Goal: Task Accomplishment & Management: Manage account settings

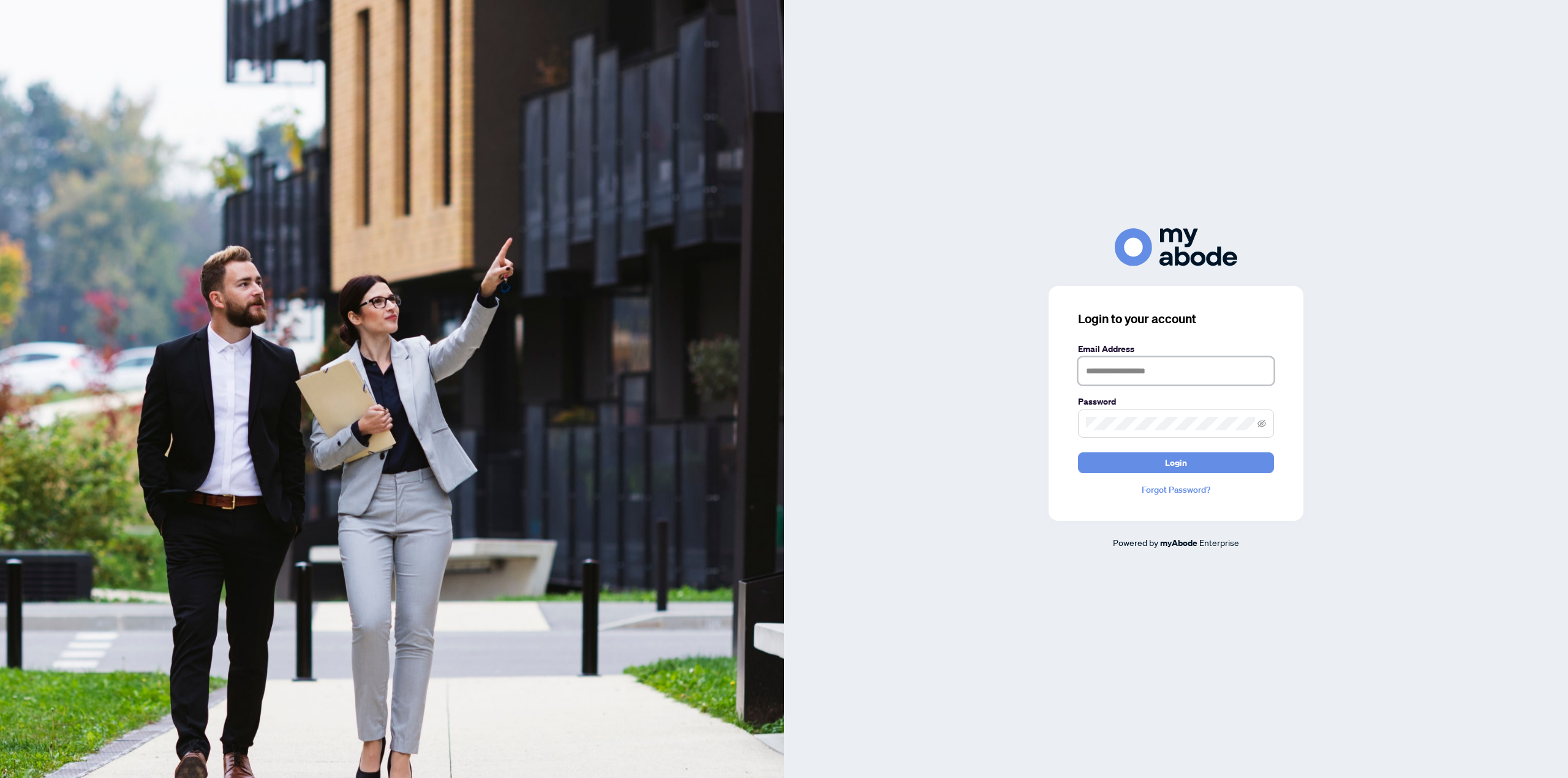
click at [1141, 369] on input "text" at bounding box center [1176, 370] width 196 height 28
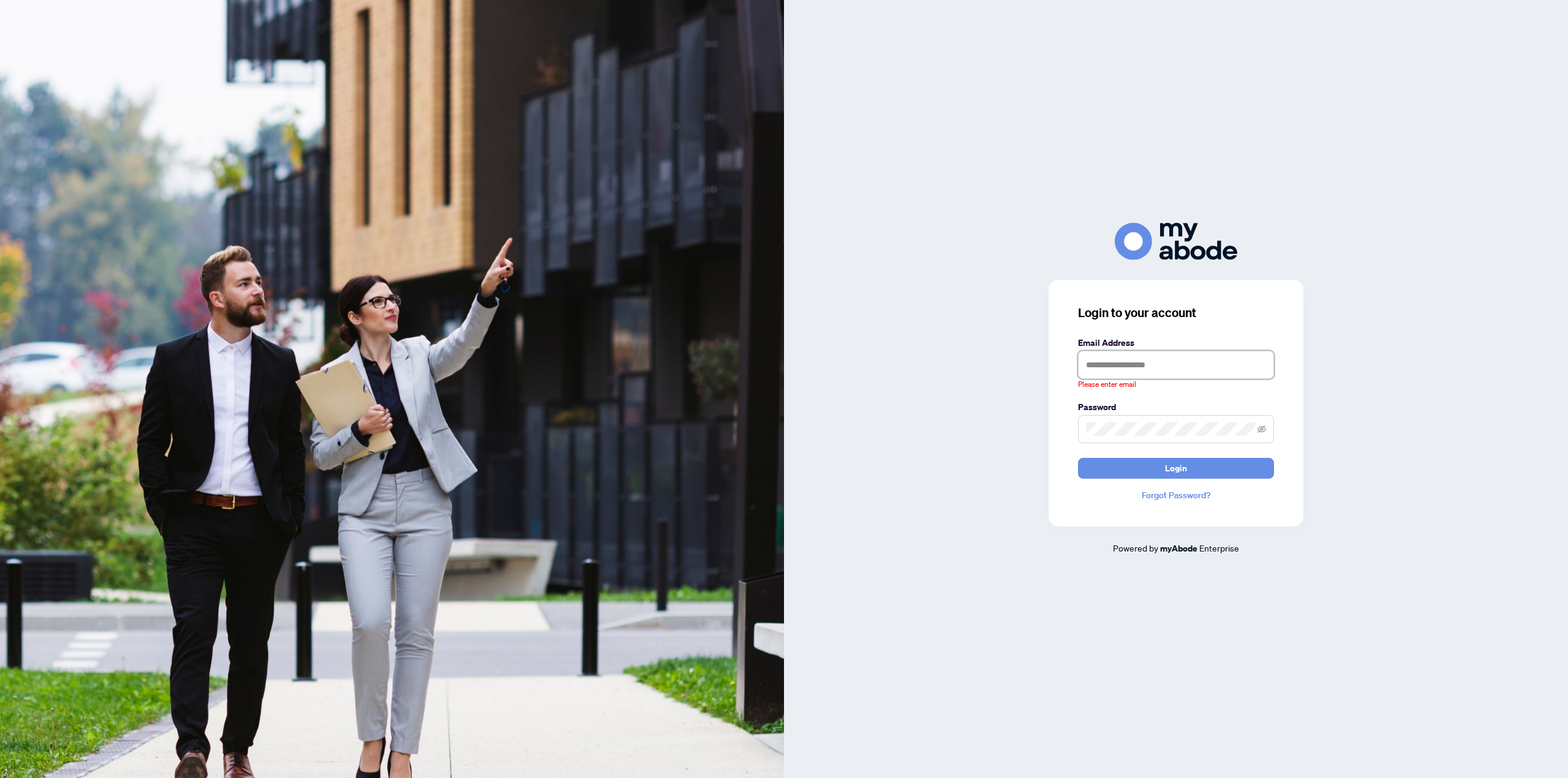
type input "**********"
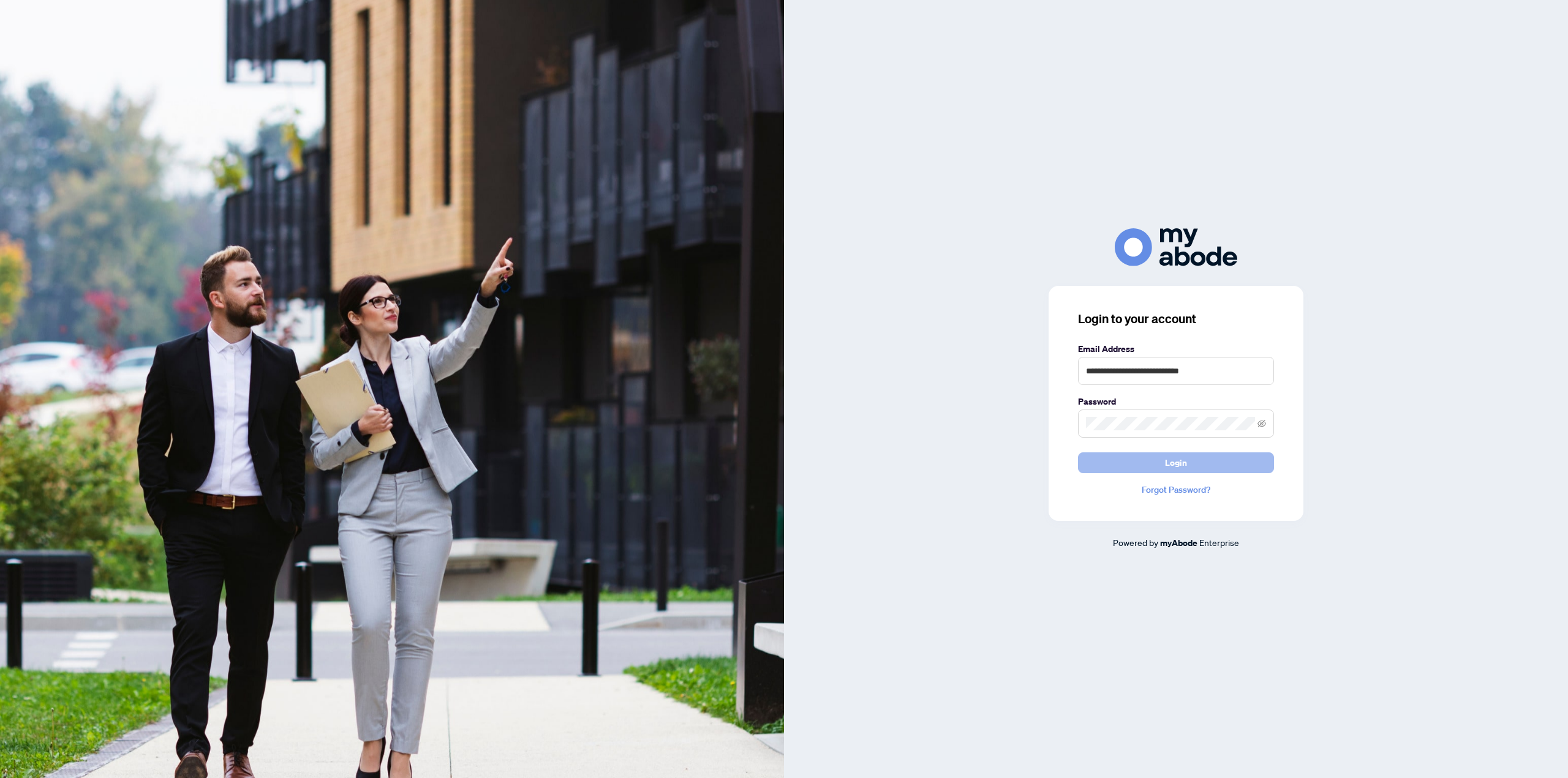
click at [1141, 460] on button "Login" at bounding box center [1176, 463] width 196 height 21
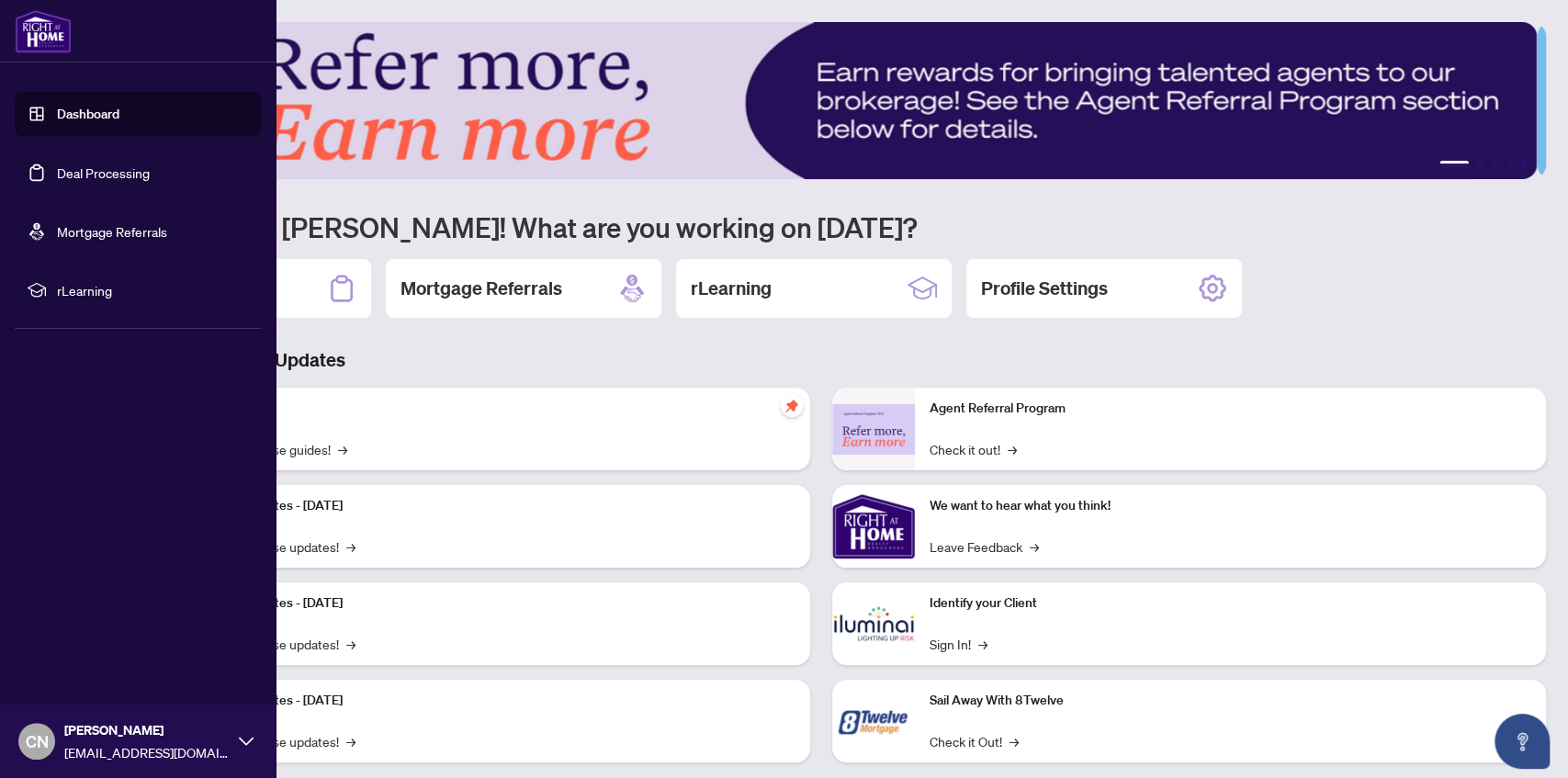
click at [83, 171] on link "Deal Processing" at bounding box center [103, 173] width 93 height 17
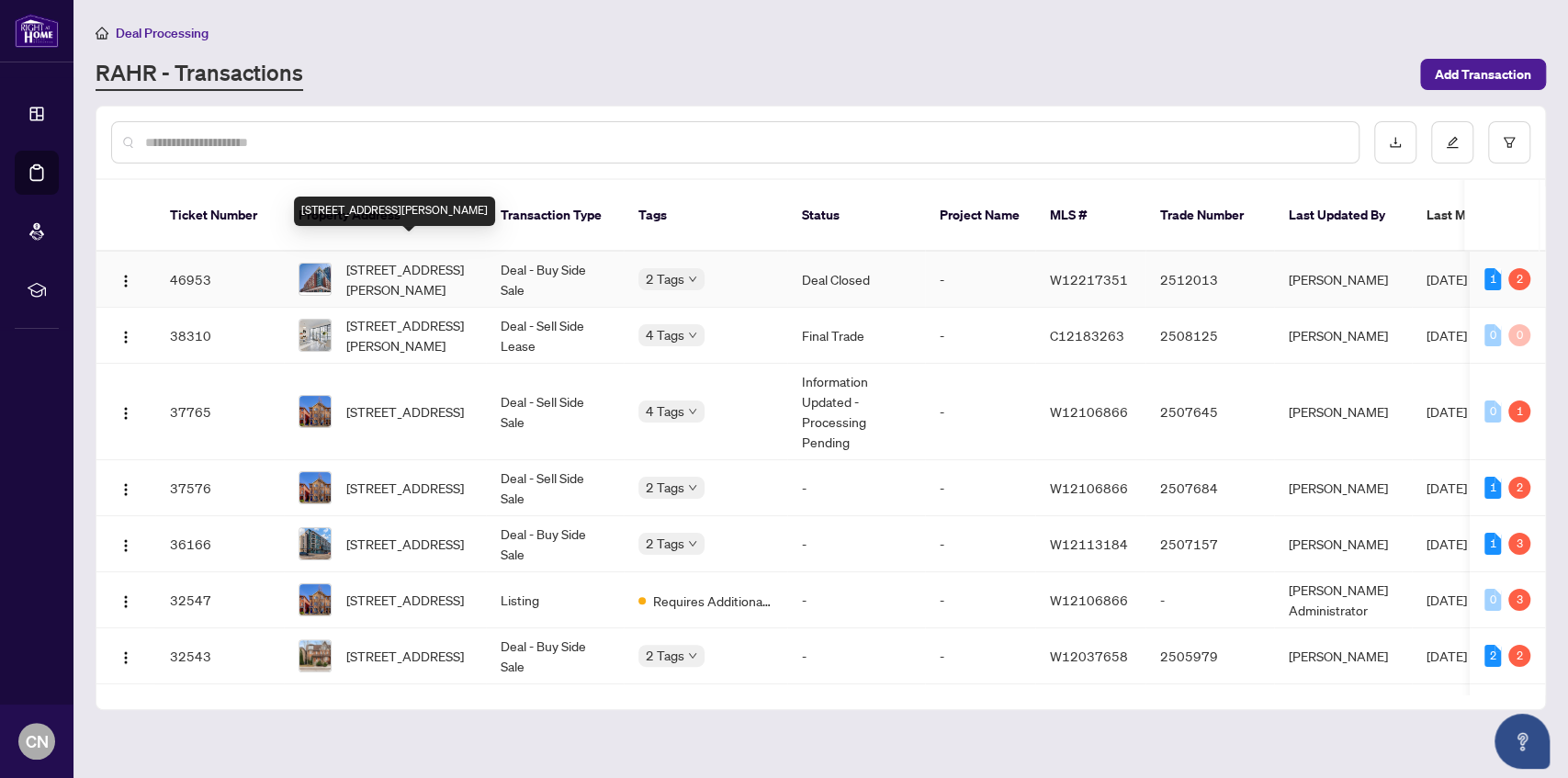
click at [416, 259] on span "[STREET_ADDRESS][PERSON_NAME]" at bounding box center [409, 278] width 125 height 40
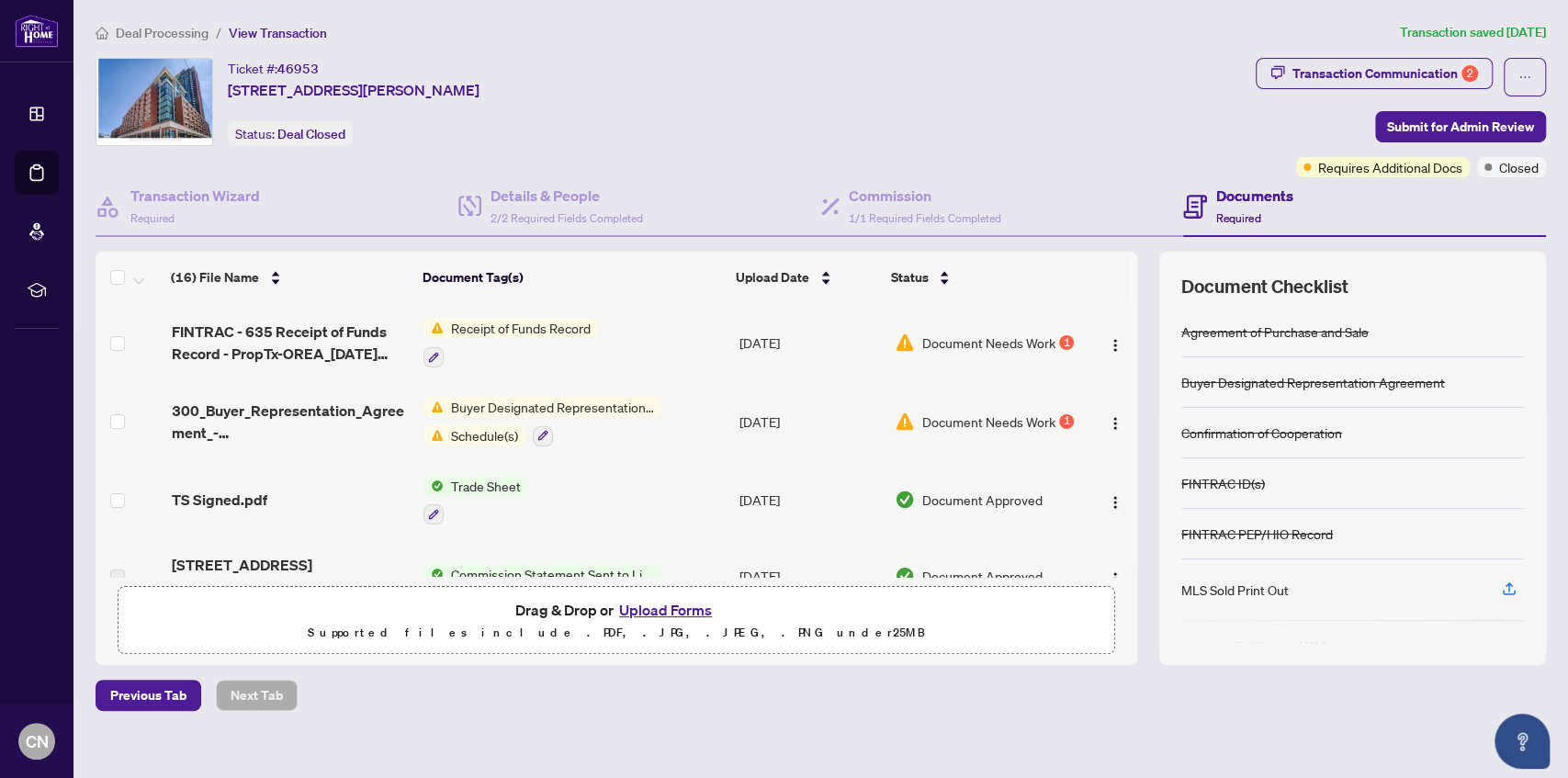
click at [489, 404] on span "Buyer Designated Representation Agreement" at bounding box center [553, 407] width 218 height 20
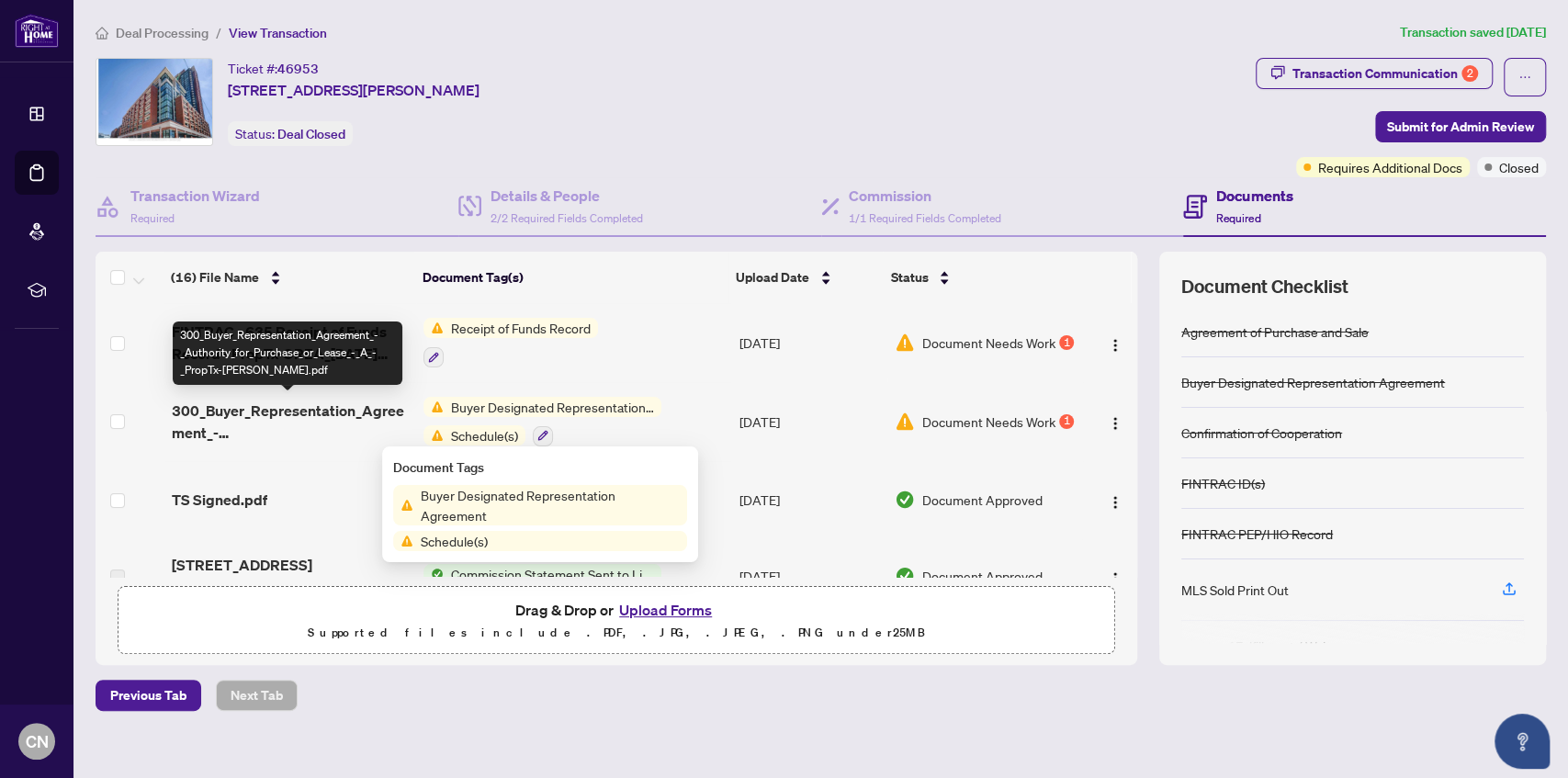
click at [345, 409] on span "300_Buyer_Representation_Agreement_-_Authority_for_Purchase_or_Lease_-_A_-_Prop…" at bounding box center [291, 421] width 238 height 44
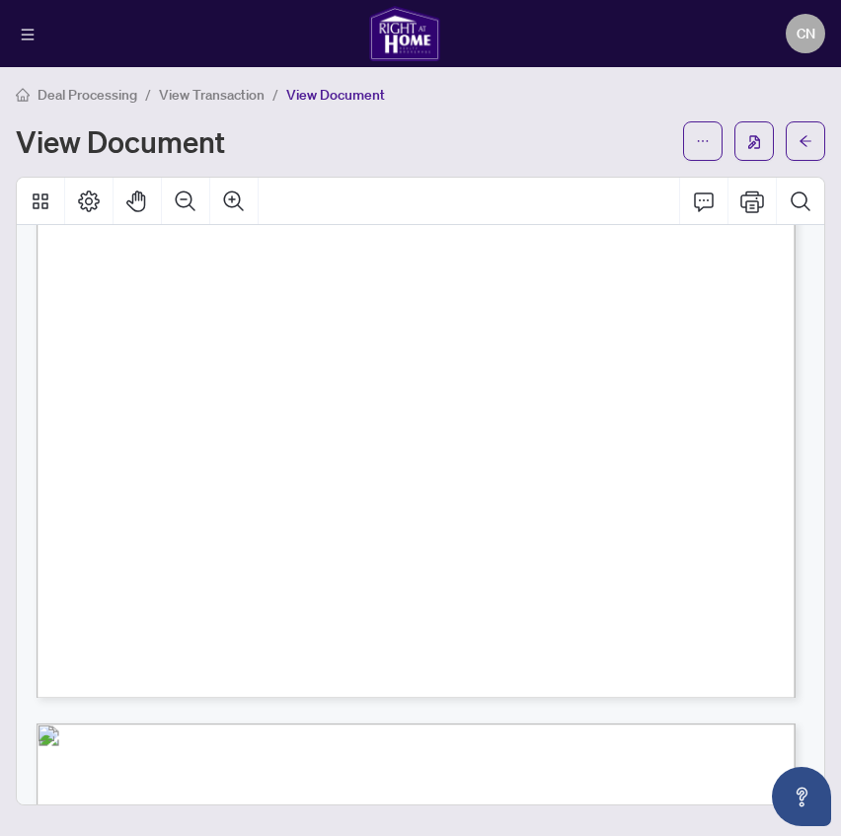
scroll to position [2541, 0]
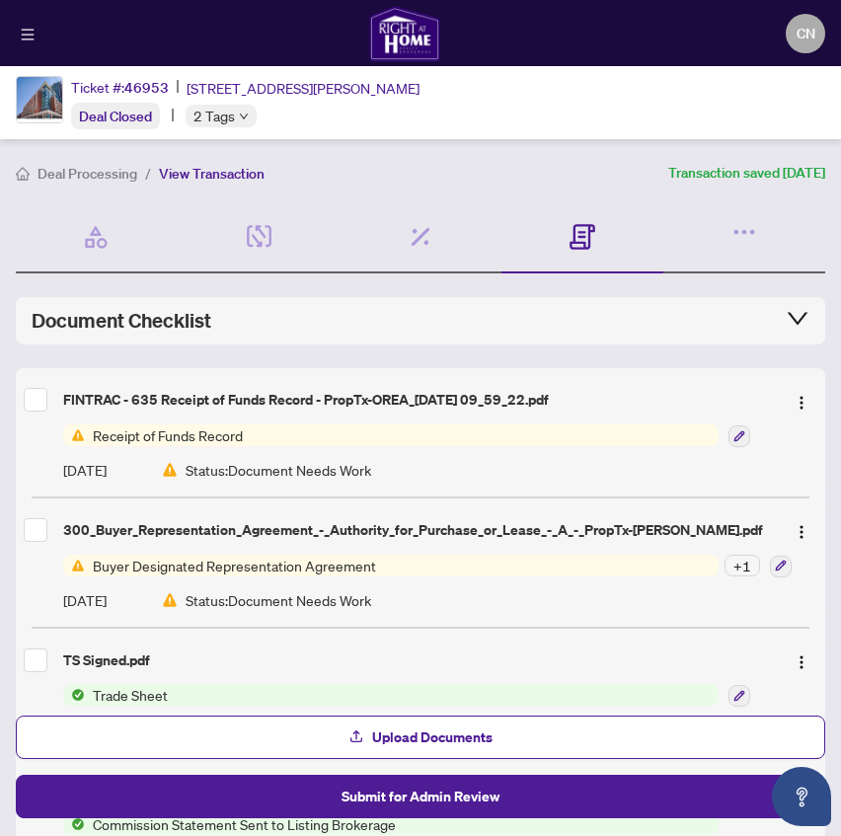
click at [327, 555] on span "Buyer Designated Representation Agreement" at bounding box center [234, 566] width 299 height 22
click at [411, 546] on div "300_Buyer_Representation_Agreement_-_Authority_for_Purchase_or_Lease_-_A_-_Prop…" at bounding box center [420, 562] width 809 height 113
click at [109, 175] on span "Deal Processing" at bounding box center [88, 174] width 100 height 18
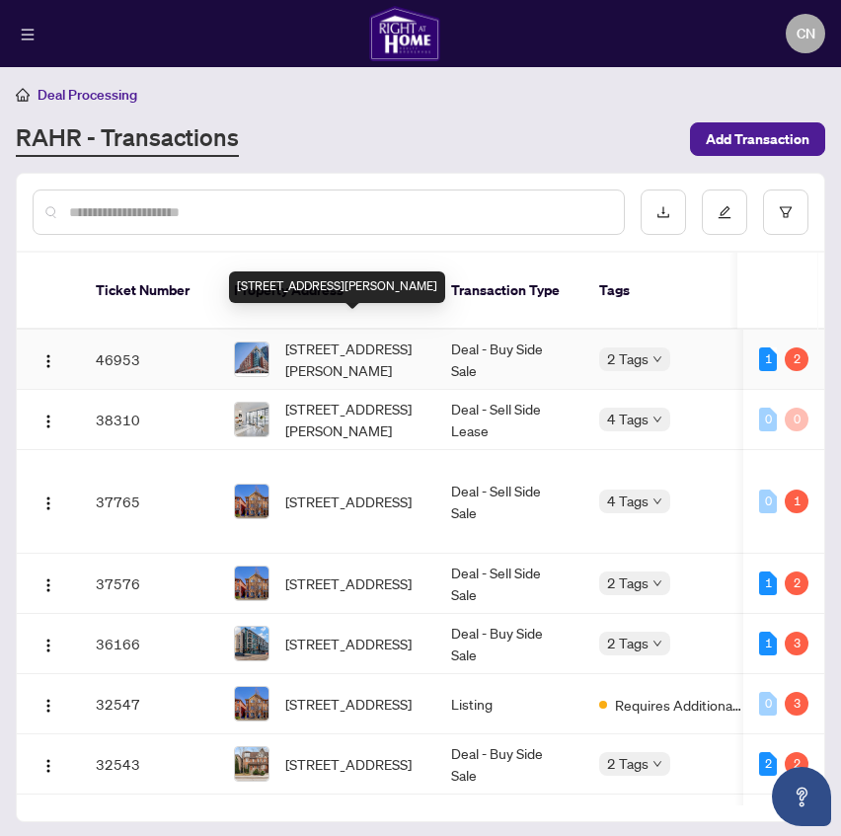
click at [336, 338] on span "[STREET_ADDRESS][PERSON_NAME]" at bounding box center [352, 359] width 134 height 43
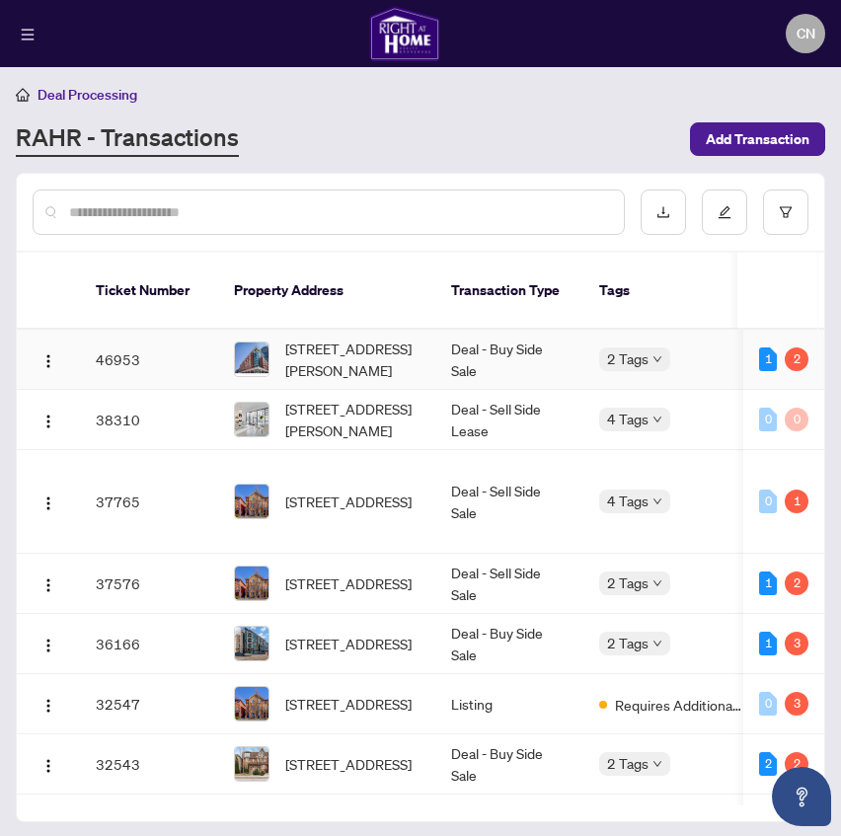
drag, startPoint x: 500, startPoint y: 342, endPoint x: 455, endPoint y: 336, distance: 45.8
click at [497, 342] on td "Deal - Buy Side Sale" at bounding box center [509, 360] width 148 height 60
click at [455, 336] on td "Deal - Buy Side Sale" at bounding box center [509, 360] width 148 height 60
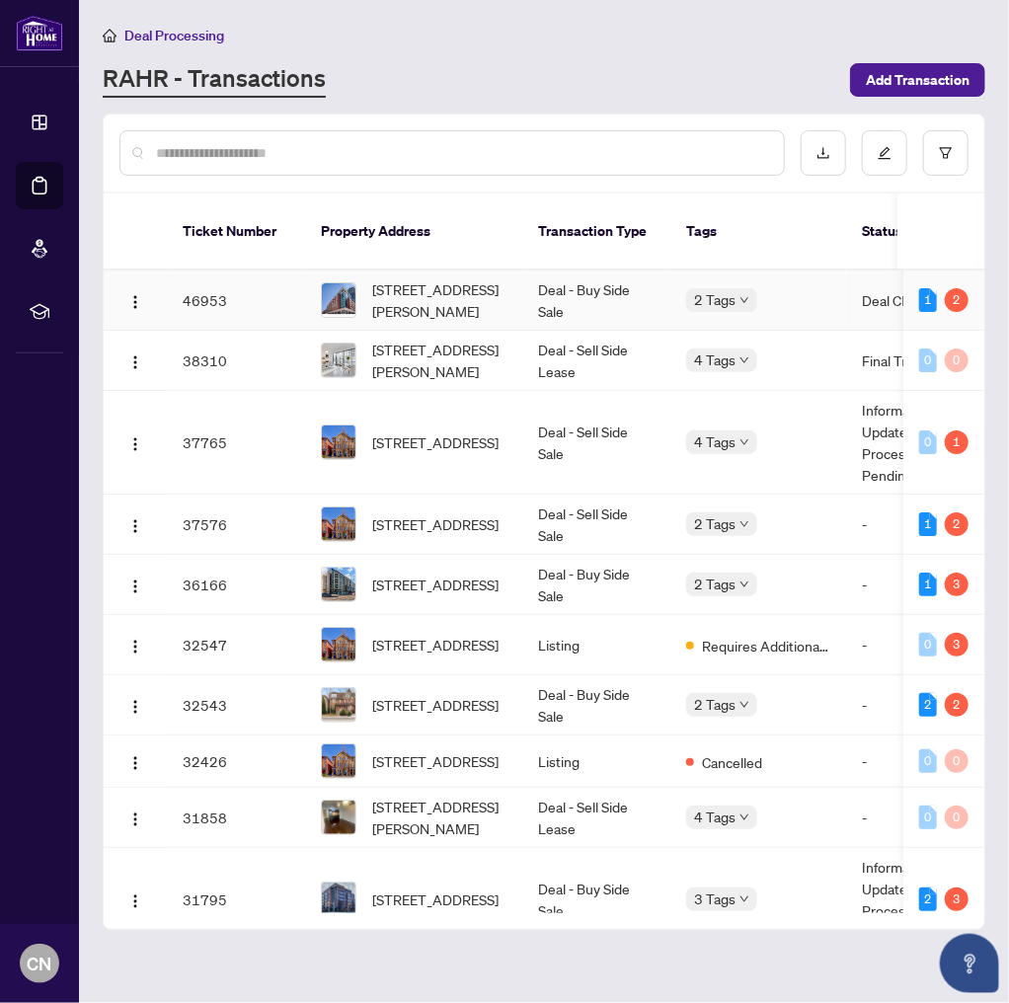
click at [549, 285] on td "Deal - Buy Side Sale" at bounding box center [596, 300] width 148 height 60
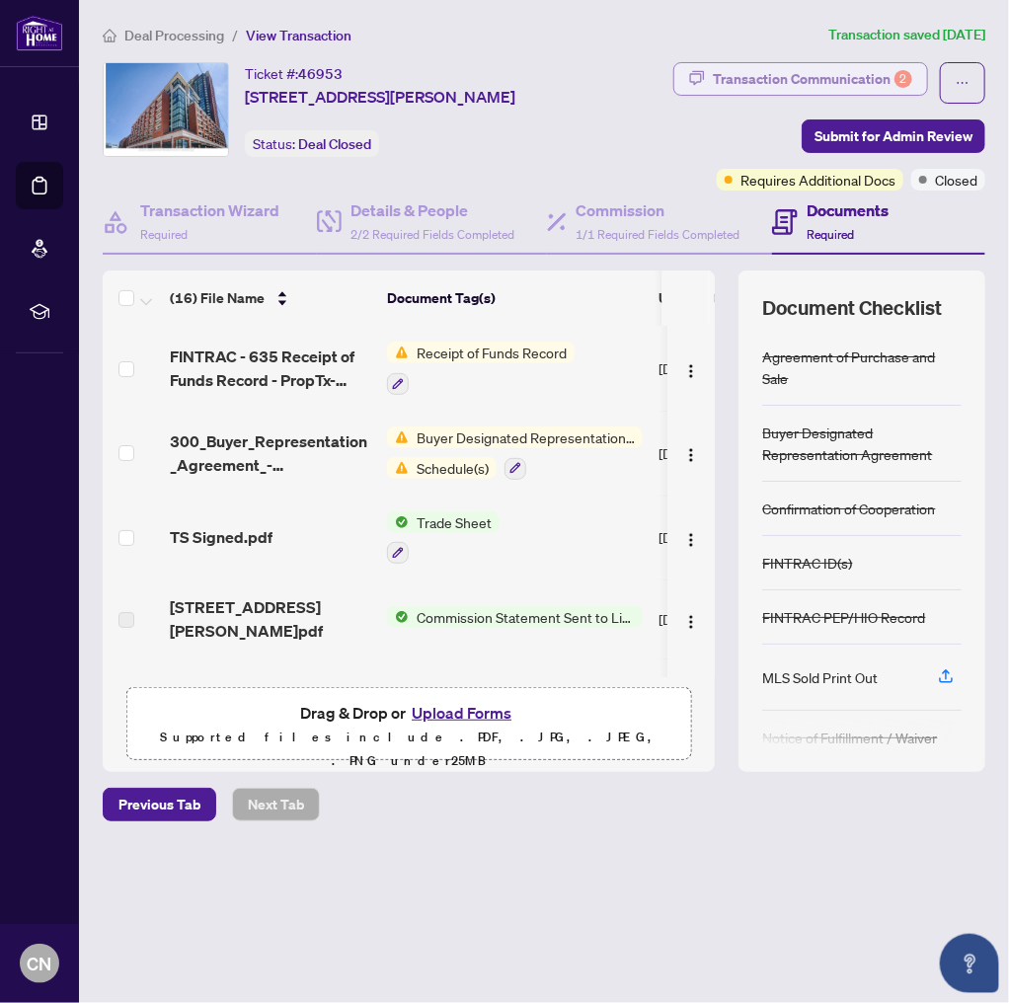
click at [870, 76] on div "Transaction Communication 2" at bounding box center [812, 79] width 199 height 32
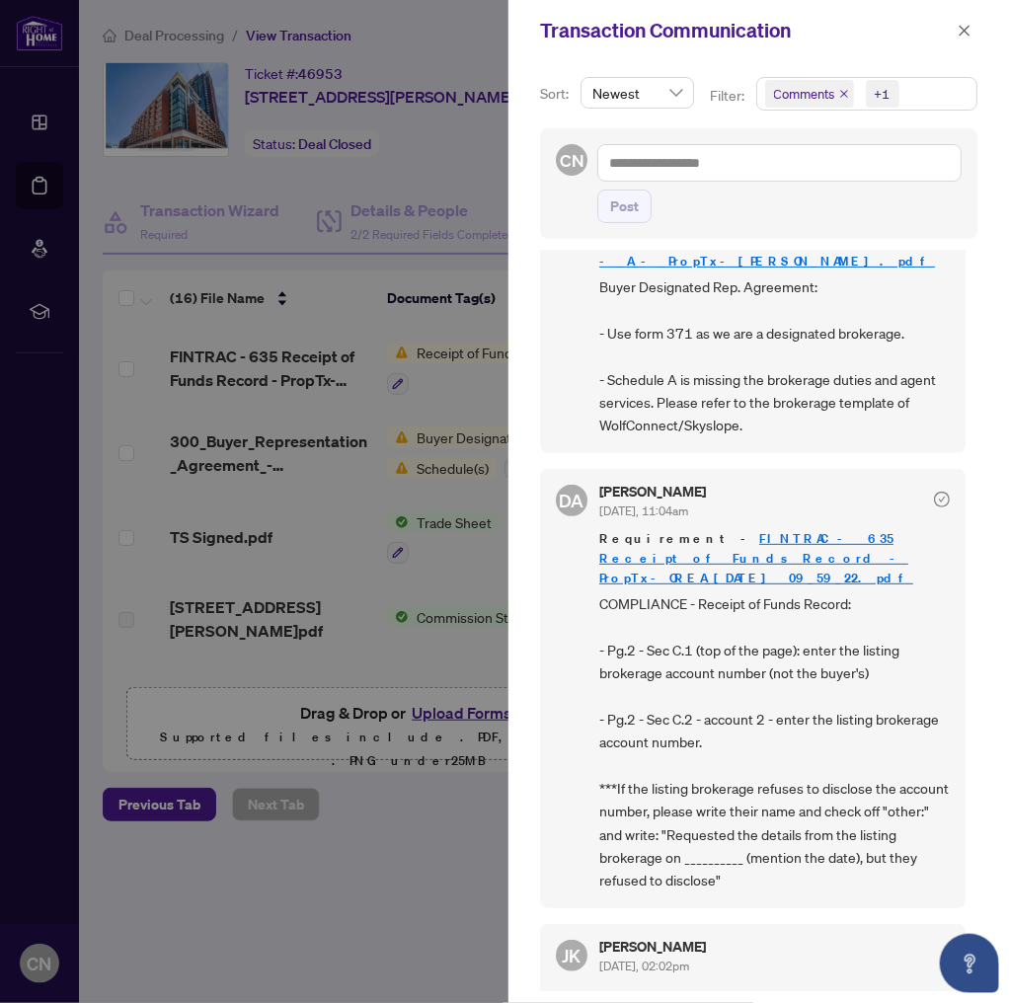
scroll to position [158, 0]
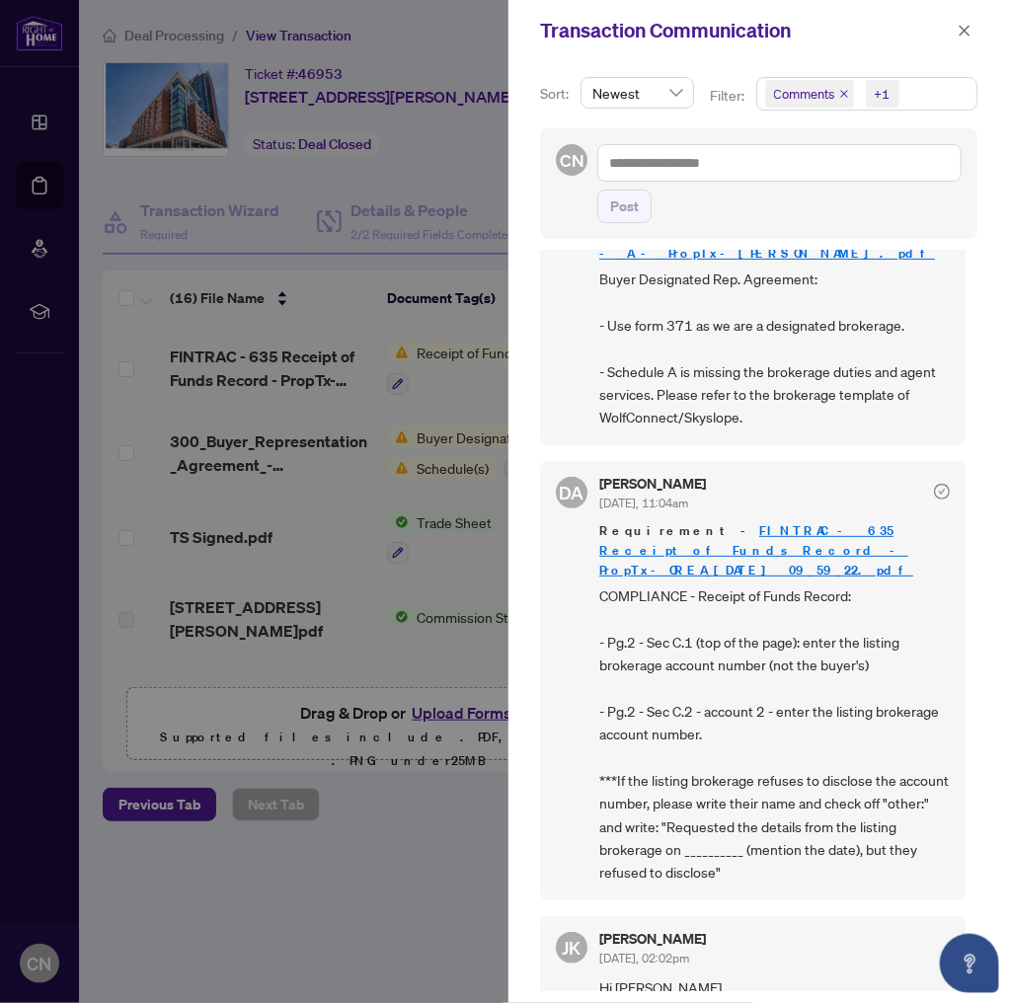
click at [12, 558] on div at bounding box center [504, 501] width 1009 height 1003
click at [967, 39] on span "button" at bounding box center [964, 31] width 14 height 32
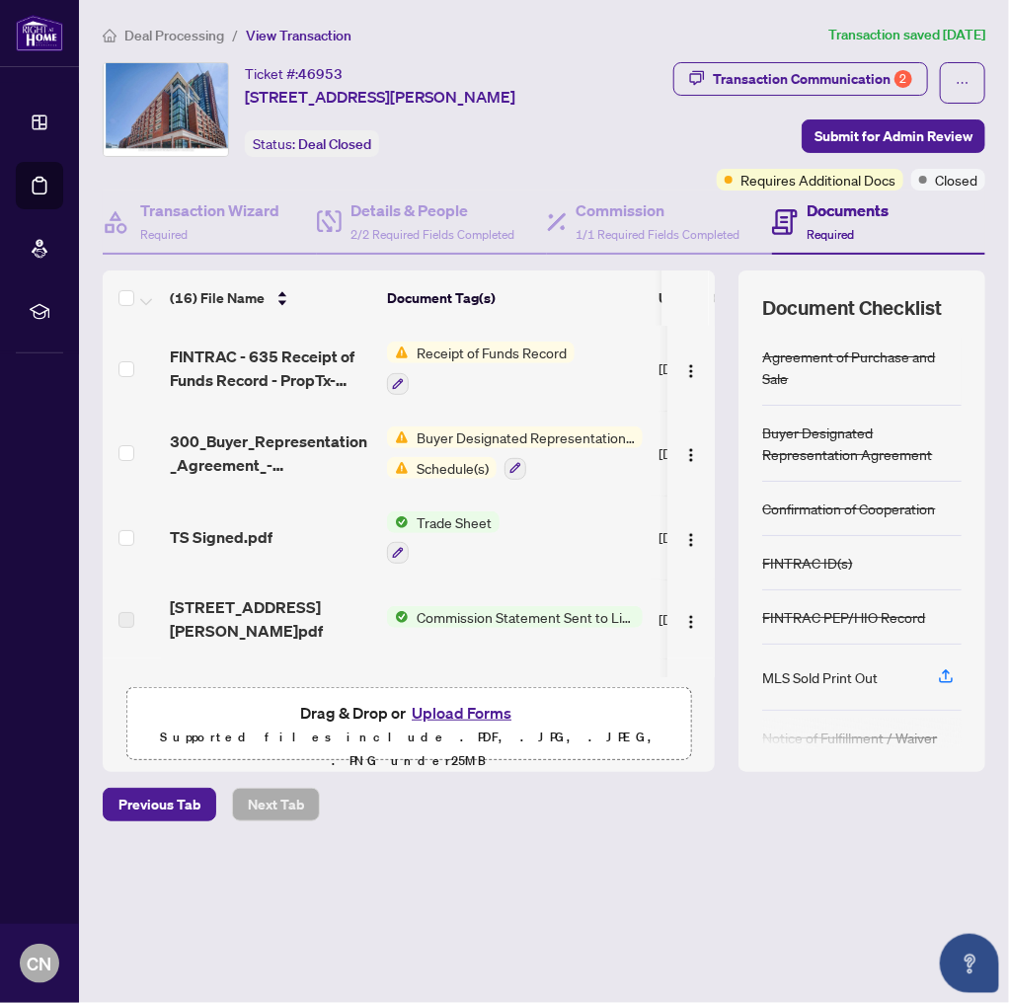
click at [462, 442] on span "Buyer Designated Representation Agreement" at bounding box center [526, 437] width 234 height 22
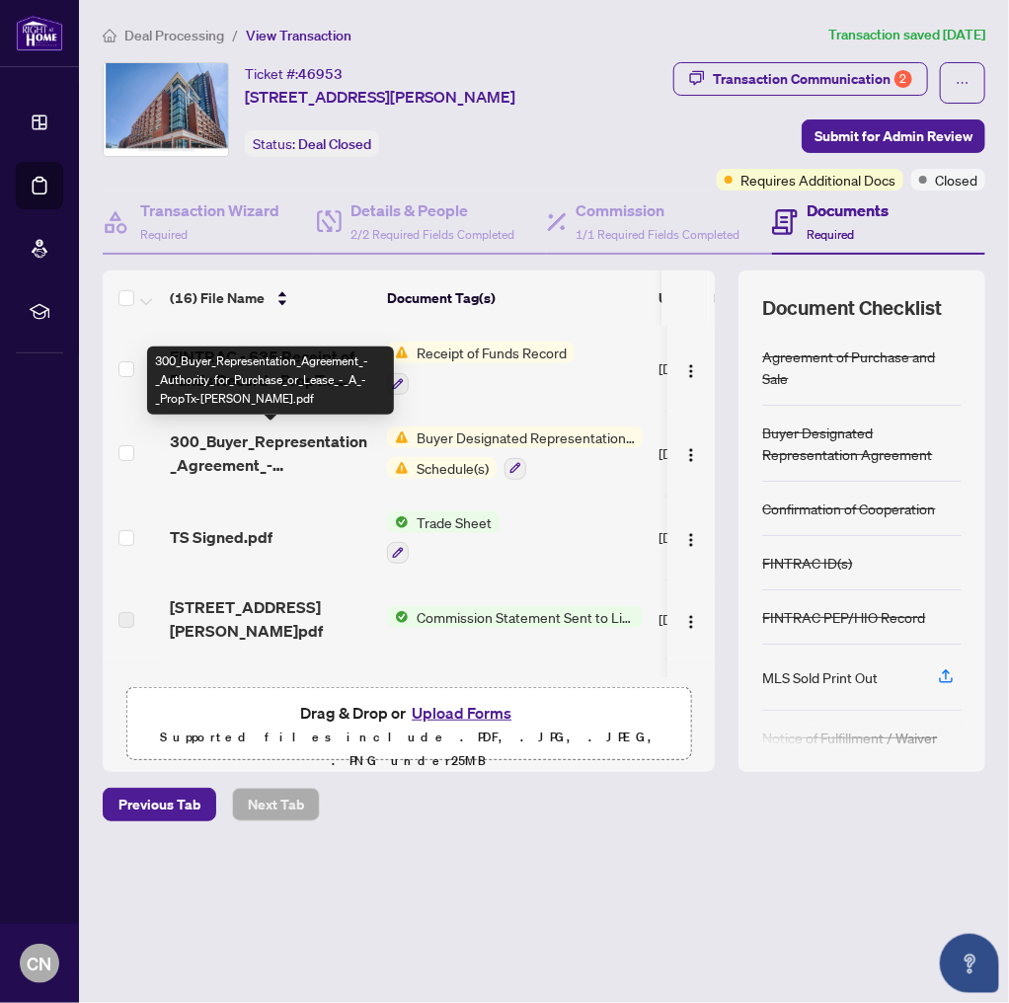
click at [262, 442] on span "300_Buyer_Representation_Agreement_-_Authority_for_Purchase_or_Lease_-_A_-_Prop…" at bounding box center [270, 452] width 201 height 47
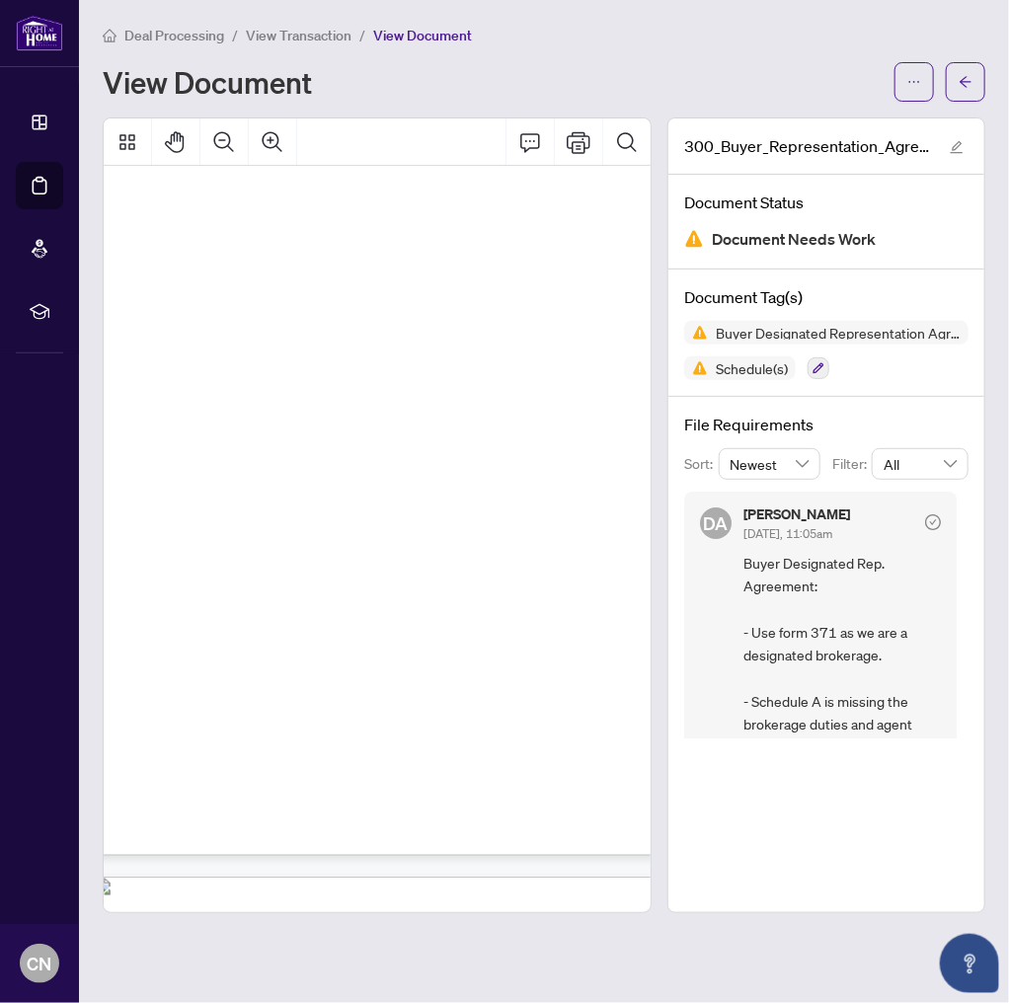
scroll to position [1279, 32]
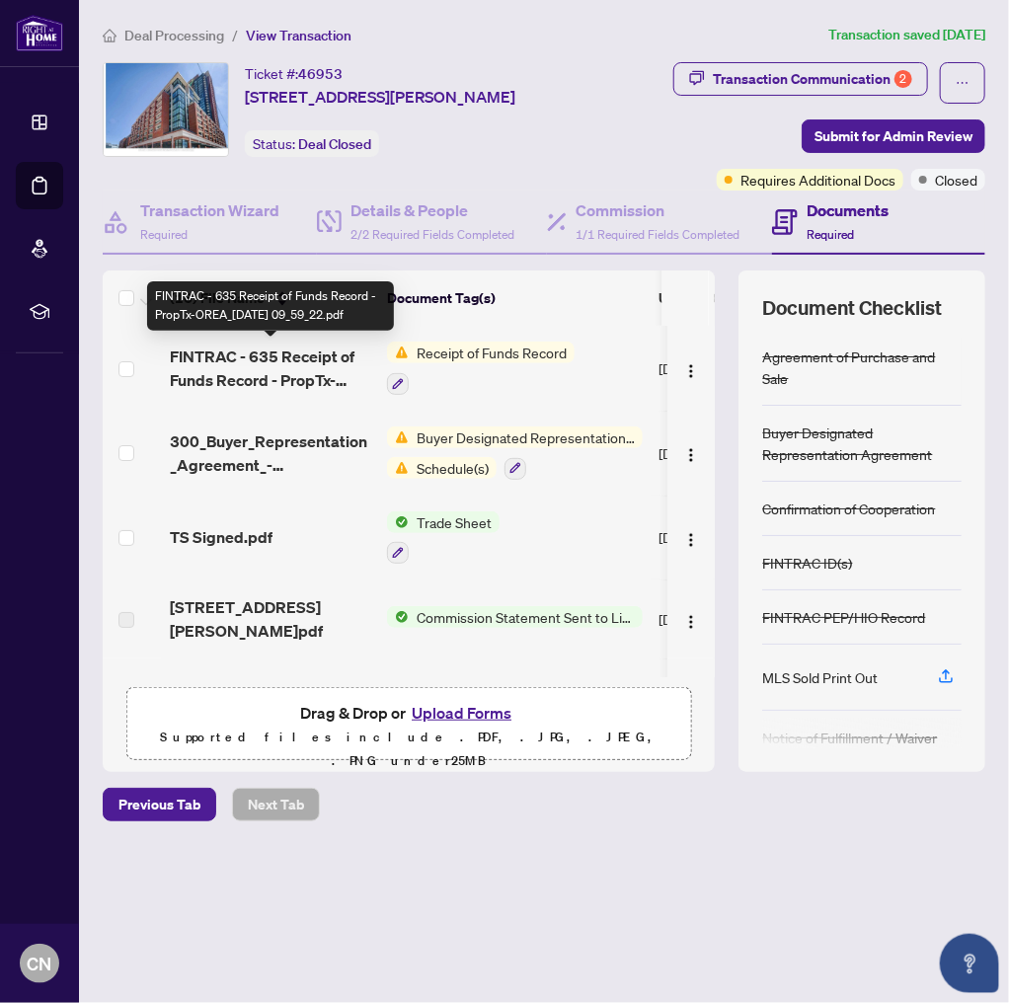
click at [301, 364] on span "FINTRAC - 635 Receipt of Funds Record - PropTx-OREA_[DATE] 09_59_22.pdf" at bounding box center [270, 367] width 201 height 47
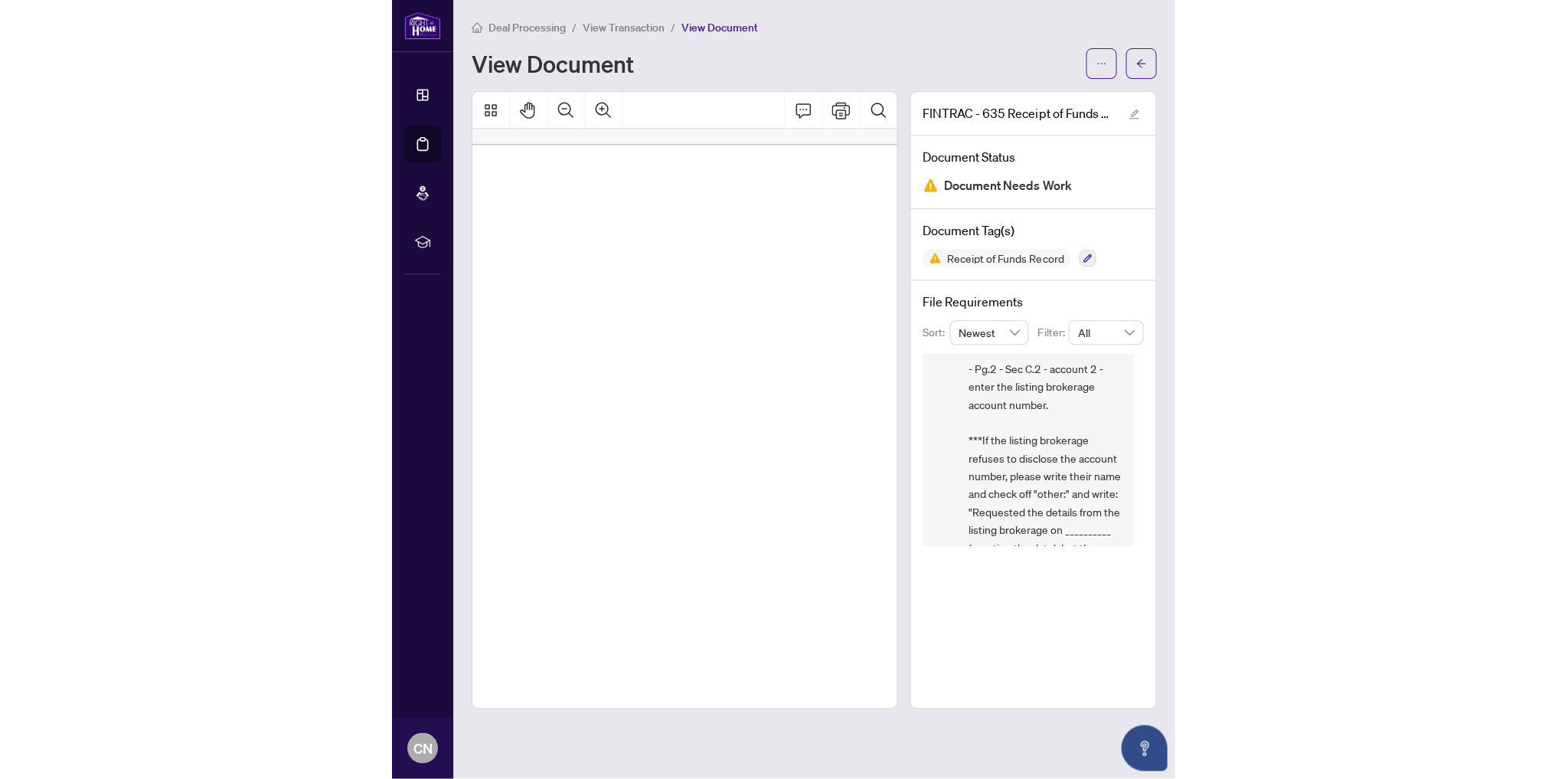
scroll to position [242, 0]
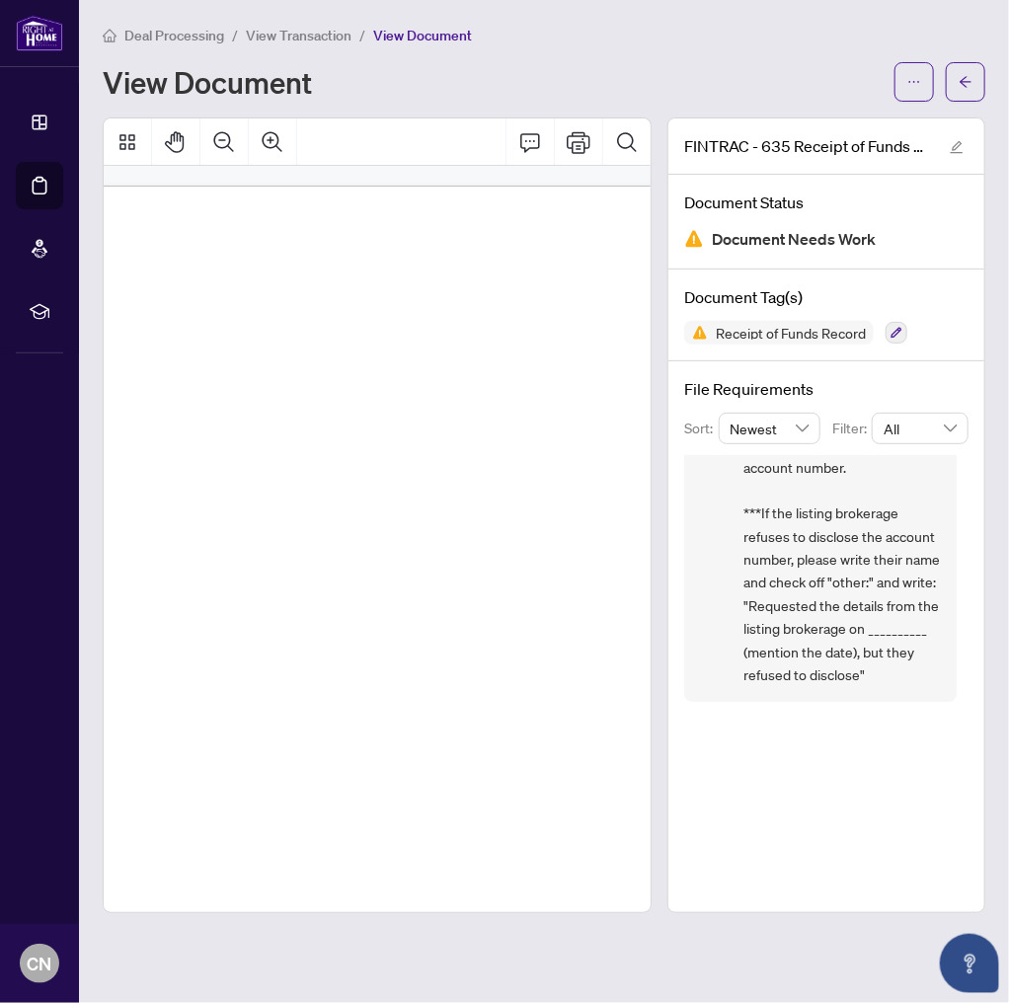
click at [293, 37] on span "View Transaction" at bounding box center [299, 36] width 106 height 18
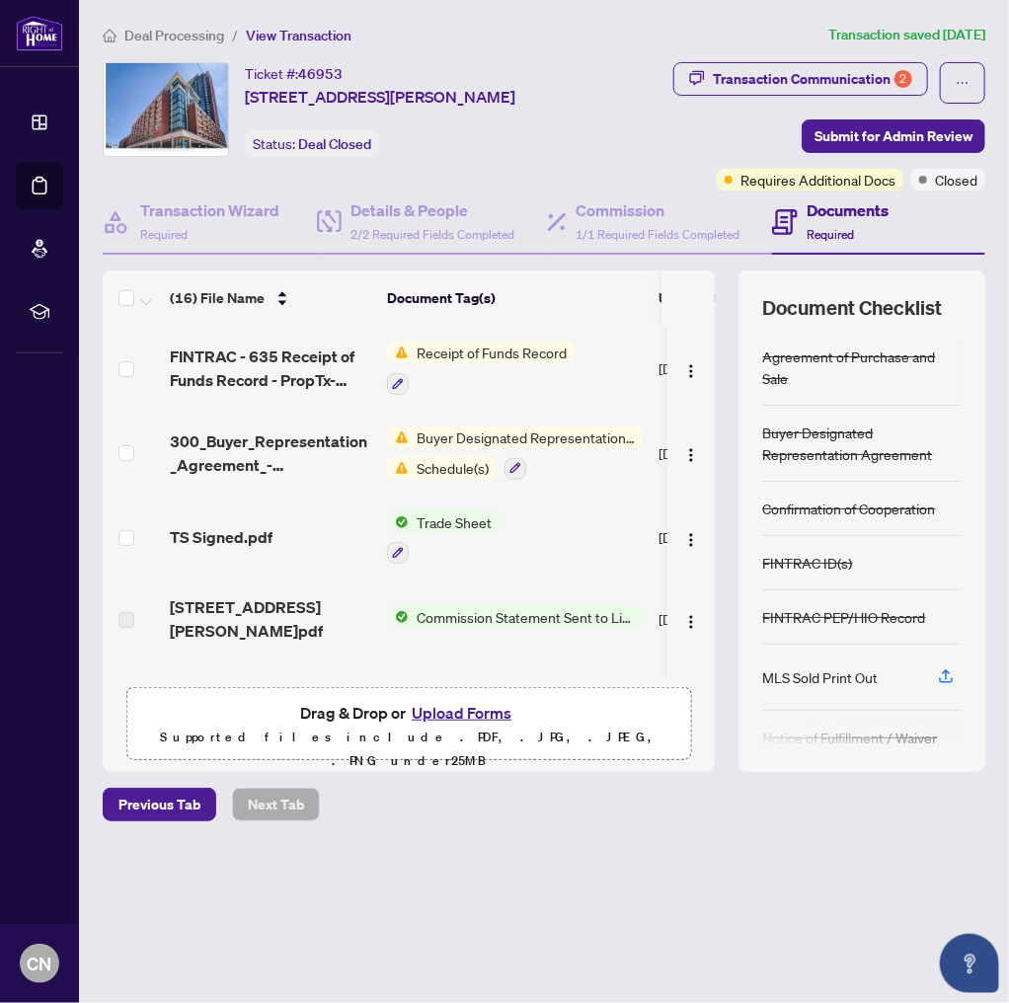
click at [461, 712] on button "Upload Forms" at bounding box center [462, 713] width 112 height 26
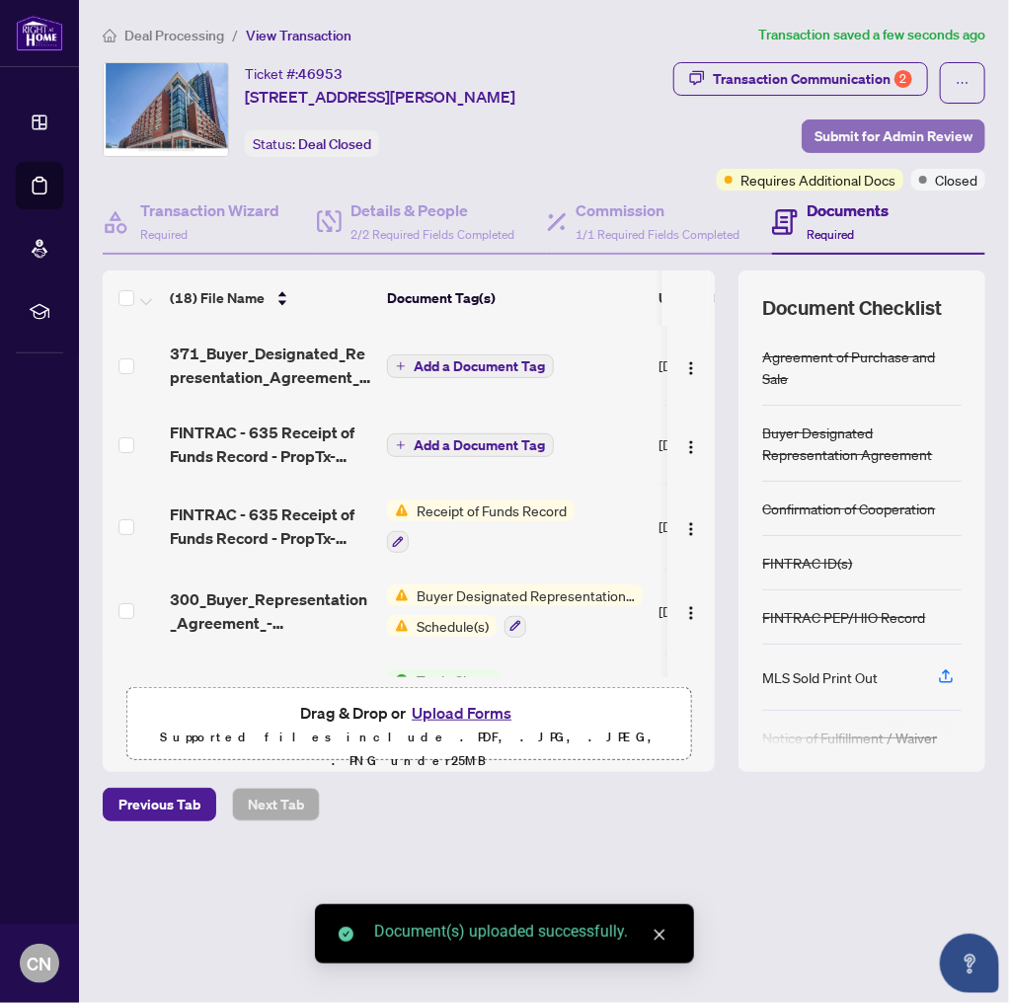
click at [930, 144] on span "Submit for Admin Review" at bounding box center [893, 136] width 158 height 32
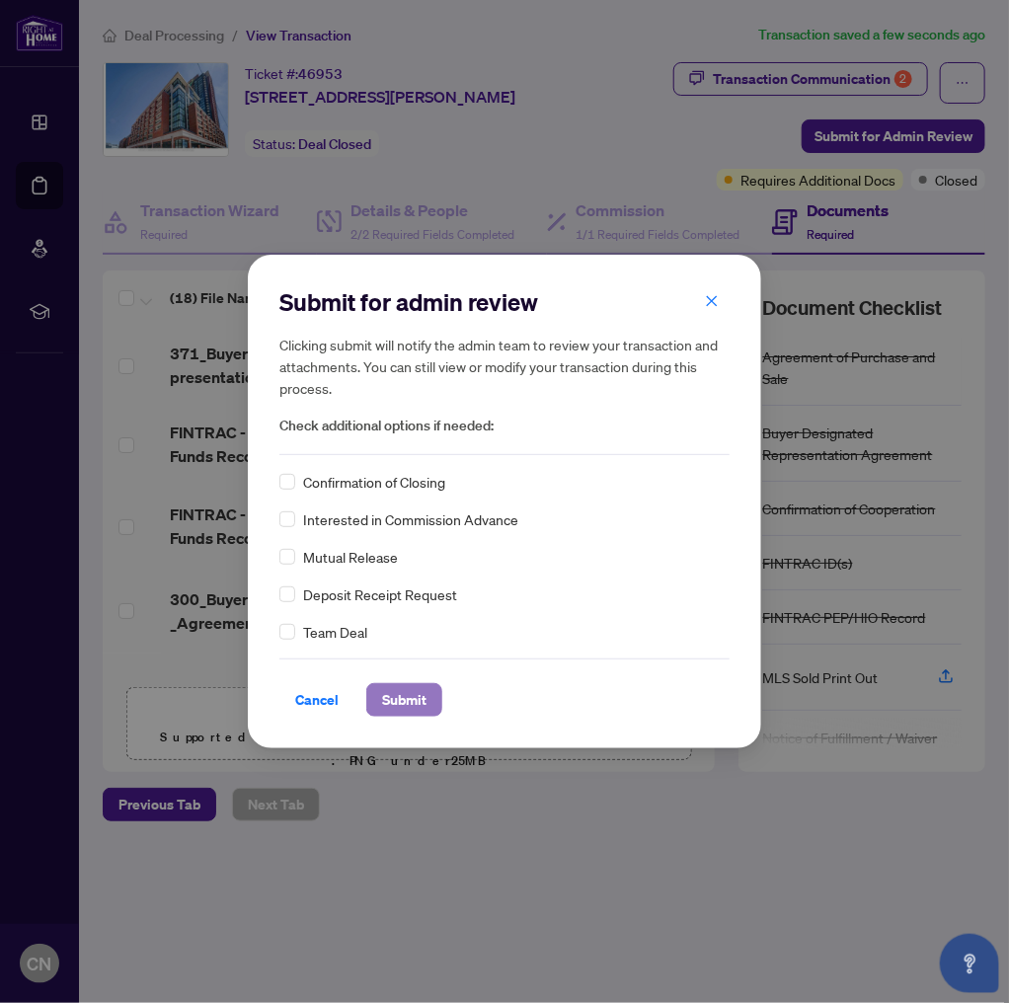
click at [407, 699] on span "Submit" at bounding box center [404, 700] width 44 height 32
click at [368, 483] on span "Confirmation of Closing" at bounding box center [374, 482] width 142 height 22
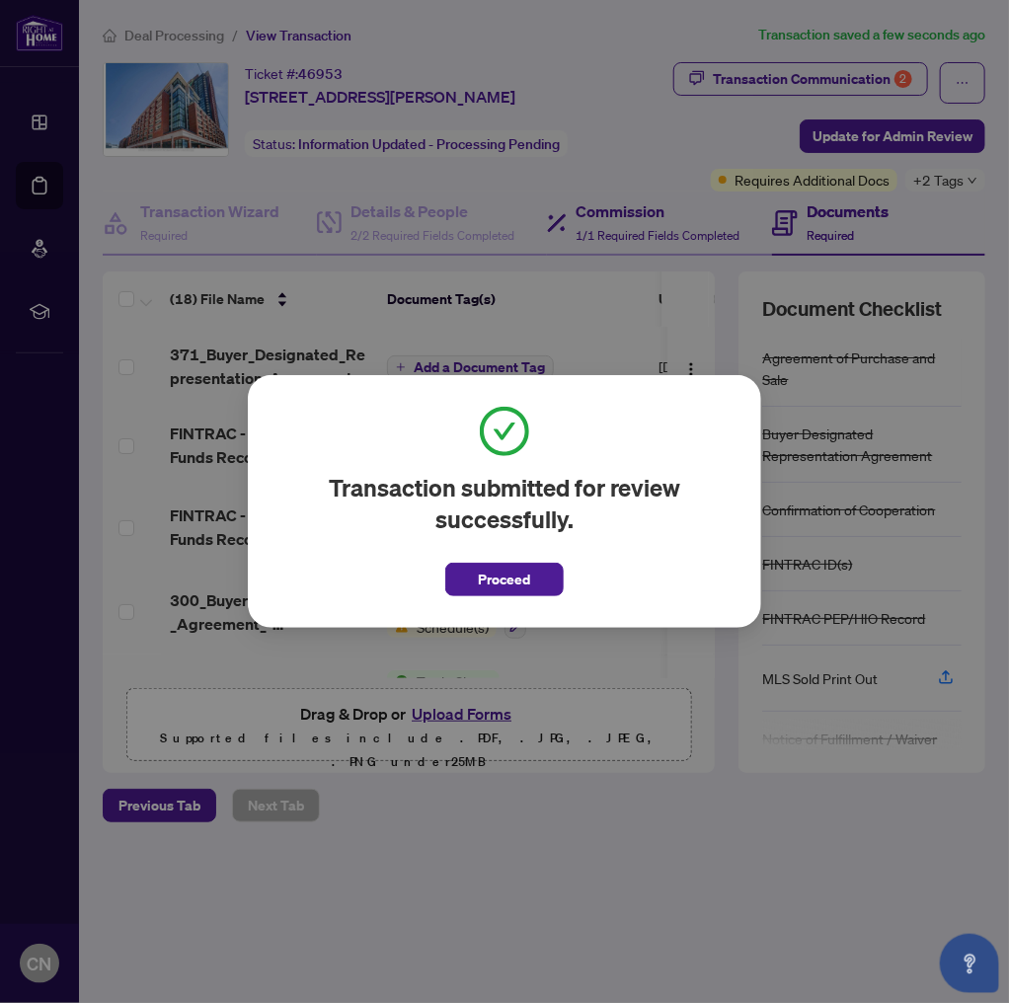
drag, startPoint x: 505, startPoint y: 581, endPoint x: 569, endPoint y: 229, distance: 358.0
click at [507, 581] on span "Proceed" at bounding box center [505, 580] width 52 height 32
